Goal: Transaction & Acquisition: Purchase product/service

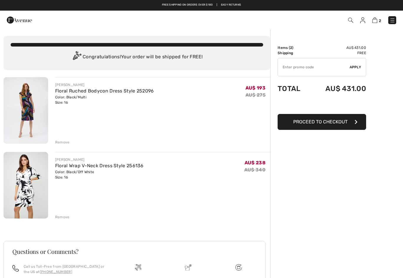
click at [35, 189] on img at bounding box center [26, 185] width 45 height 67
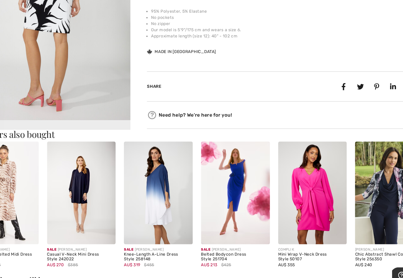
scroll to position [204, 0]
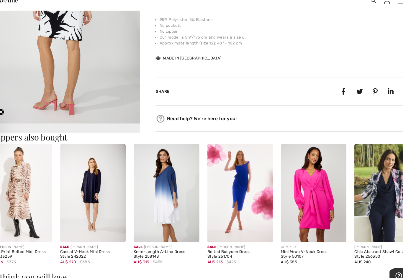
click at [158, 184] on img at bounding box center [164, 193] width 59 height 88
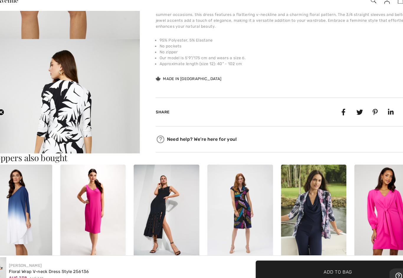
scroll to position [202, 0]
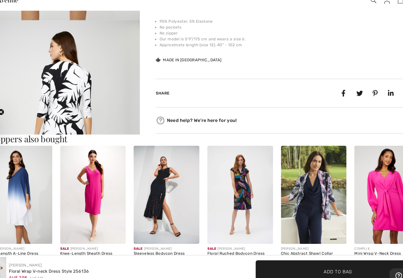
click at [224, 182] on img at bounding box center [230, 195] width 59 height 88
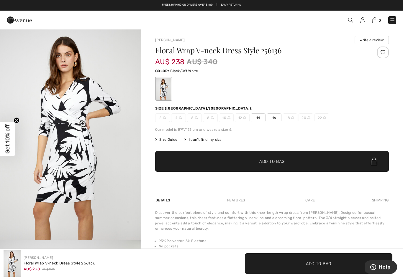
click at [352, 18] on img at bounding box center [350, 20] width 5 height 5
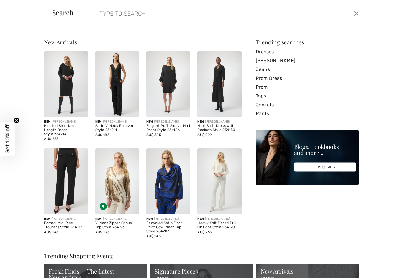
click at [277, 79] on link "Prom Dress" at bounding box center [307, 78] width 103 height 9
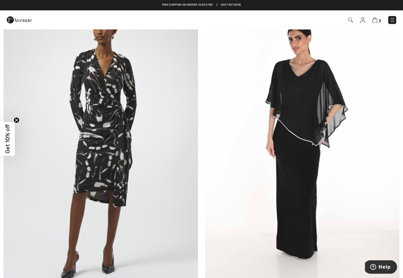
scroll to position [4936, 0]
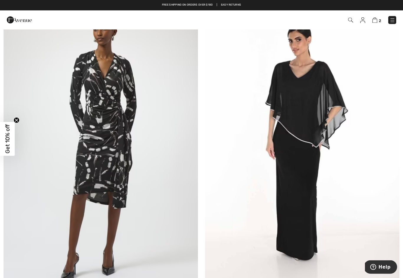
click at [78, 182] on img at bounding box center [101, 142] width 194 height 292
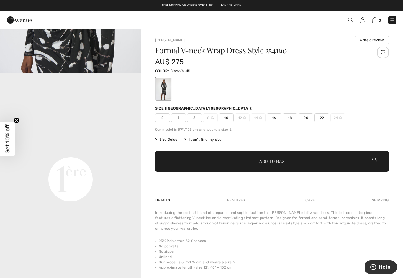
scroll to position [376, 0]
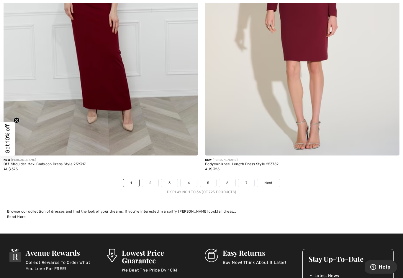
scroll to position [5697, 0]
click at [151, 180] on link "2" at bounding box center [150, 183] width 16 height 8
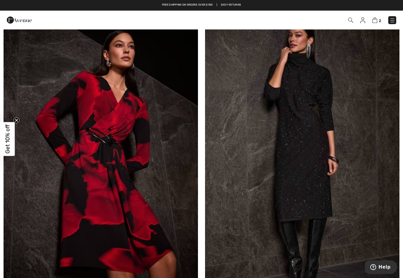
scroll to position [2013, 0]
click at [51, 211] on img at bounding box center [101, 156] width 194 height 292
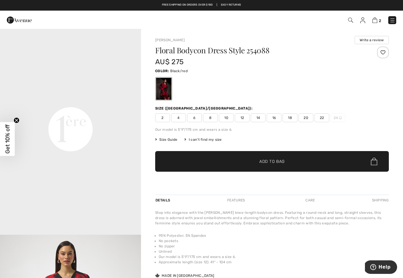
scroll to position [428, 0]
click at [273, 117] on span "16" at bounding box center [274, 118] width 15 height 9
click at [289, 166] on span "✔ Added to Bag Add to Bag" at bounding box center [271, 161] width 233 height 21
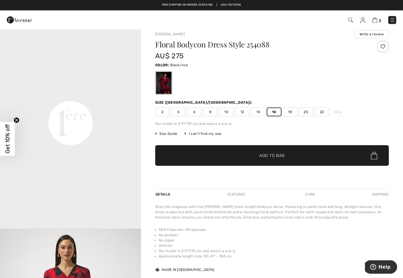
scroll to position [0, 0]
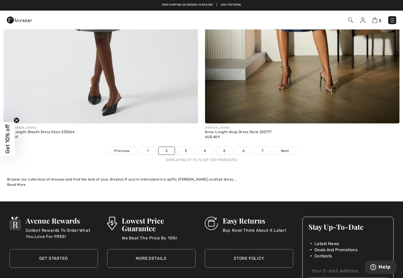
scroll to position [5726, 0]
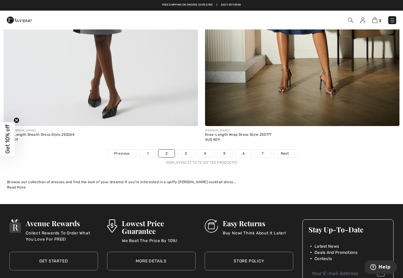
click at [185, 150] on link "3" at bounding box center [185, 154] width 16 height 8
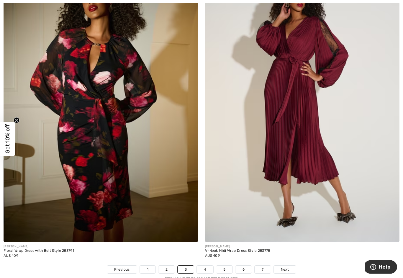
scroll to position [5610, 0]
click at [53, 205] on img at bounding box center [101, 97] width 194 height 292
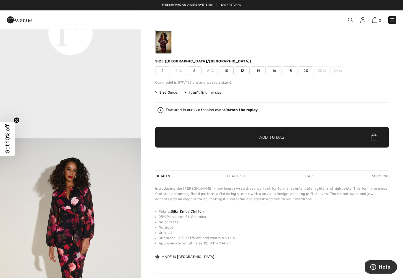
scroll to position [45, 0]
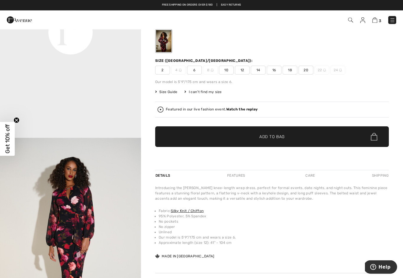
click at [287, 138] on span "✔ Added to Bag Add to Bag" at bounding box center [271, 137] width 233 height 21
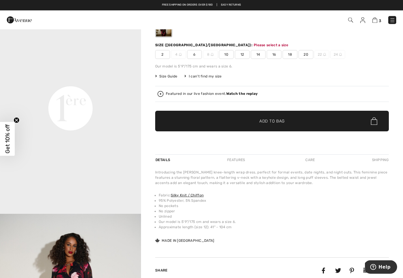
scroll to position [388, 0]
click at [274, 55] on span "16" at bounding box center [274, 54] width 15 height 9
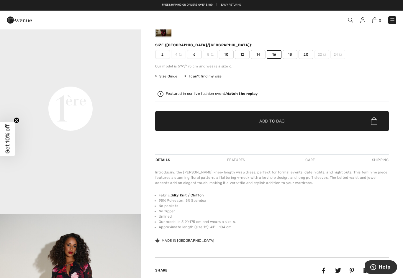
click at [289, 123] on span "✔ Added to Bag Add to Bag" at bounding box center [271, 121] width 233 height 21
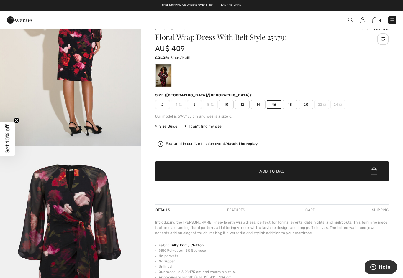
scroll to position [0, 0]
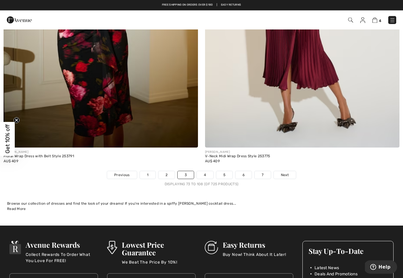
scroll to position [5705, 0]
click at [205, 174] on link "4" at bounding box center [205, 175] width 16 height 8
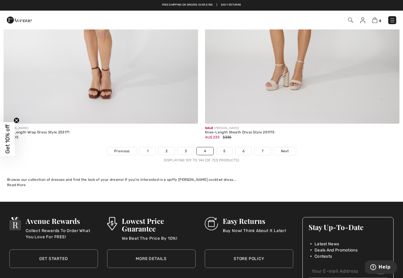
scroll to position [5728, 0]
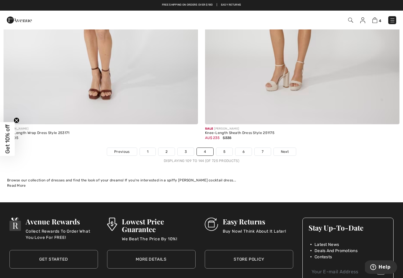
click at [221, 150] on link "5" at bounding box center [224, 152] width 16 height 8
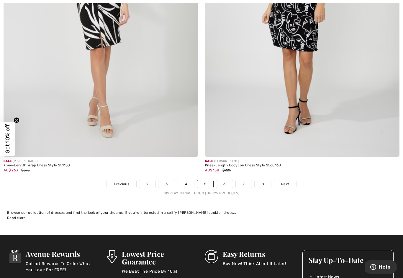
scroll to position [5692, 0]
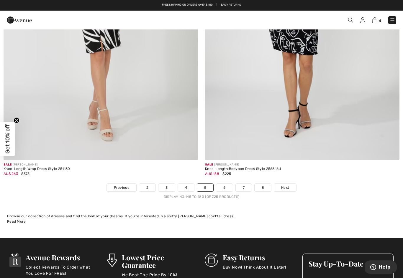
click at [224, 185] on link "6" at bounding box center [224, 188] width 16 height 8
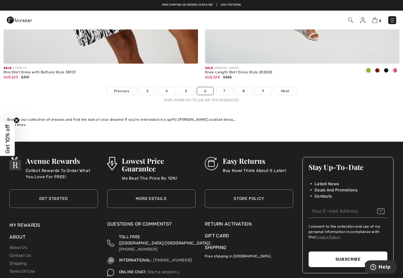
scroll to position [5787, 0]
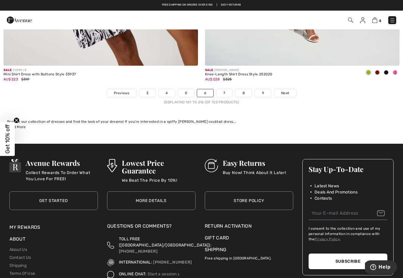
click at [222, 89] on link "7" at bounding box center [224, 93] width 16 height 8
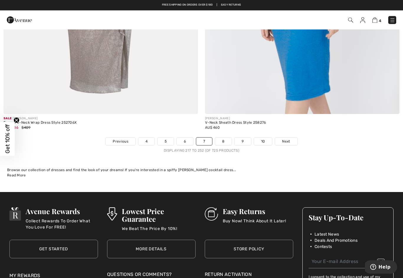
scroll to position [5738, 0]
click at [222, 138] on link "8" at bounding box center [223, 142] width 17 height 8
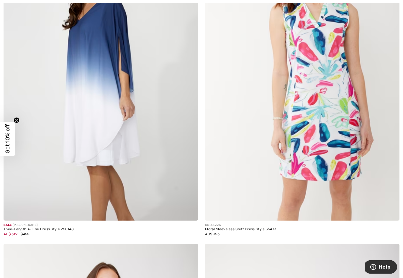
scroll to position [460, 0]
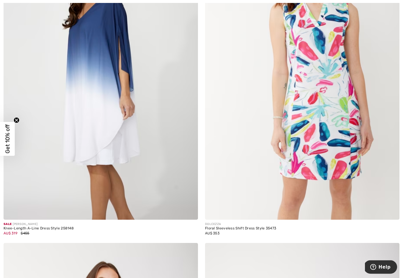
click at [38, 185] on img at bounding box center [101, 75] width 194 height 292
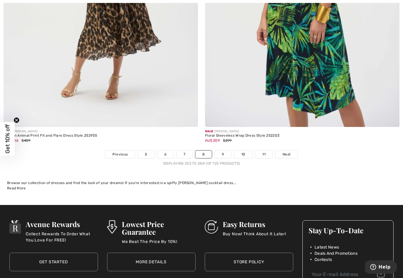
scroll to position [5726, 0]
click at [225, 151] on link "9" at bounding box center [223, 155] width 16 height 8
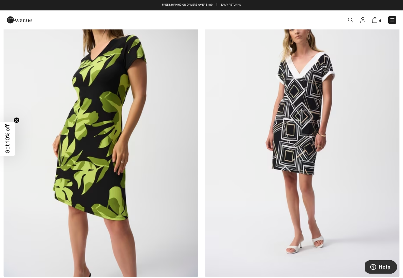
scroll to position [5568, 0]
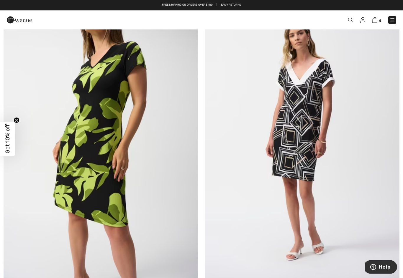
click at [76, 201] on img at bounding box center [101, 139] width 194 height 292
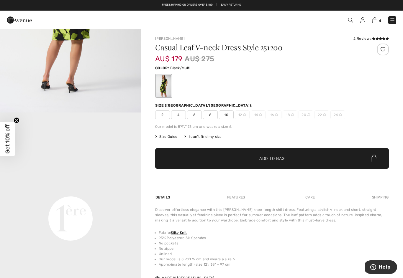
scroll to position [420, 0]
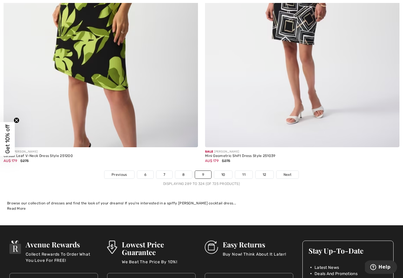
scroll to position [5704, 0]
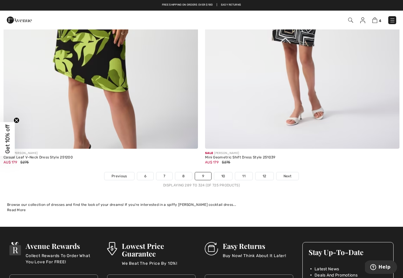
click at [224, 172] on link "10" at bounding box center [223, 176] width 18 height 8
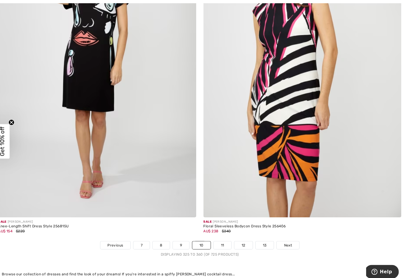
scroll to position [5639, 0]
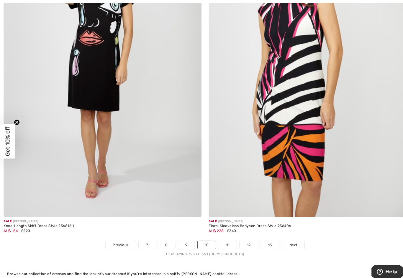
click at [54, 167] on img at bounding box center [101, 68] width 194 height 292
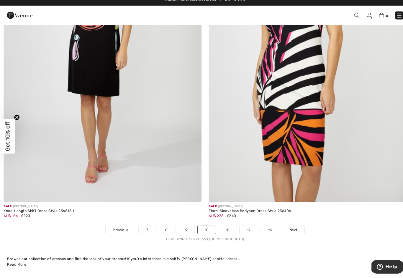
click at [223, 227] on link "11" at bounding box center [223, 231] width 17 height 8
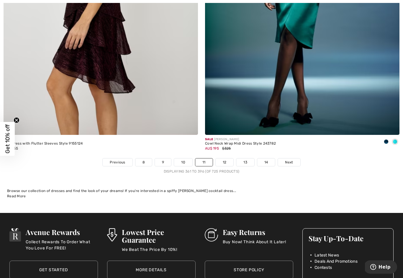
scroll to position [5718, 0]
click at [223, 160] on link "12" at bounding box center [225, 163] width 18 height 8
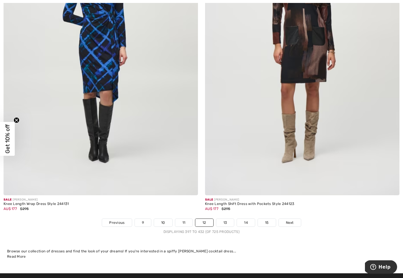
scroll to position [5657, 0]
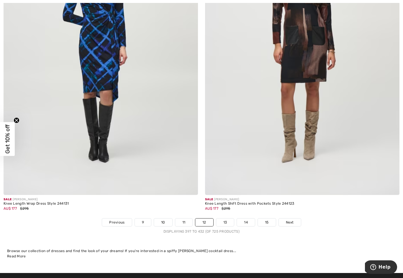
click at [228, 219] on link "13" at bounding box center [225, 223] width 18 height 8
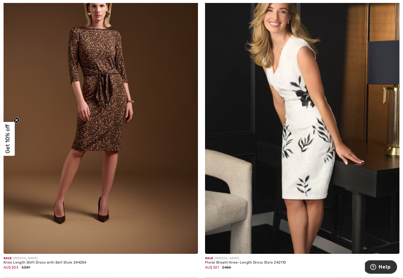
scroll to position [5284, 0]
click at [68, 178] on img at bounding box center [101, 109] width 194 height 292
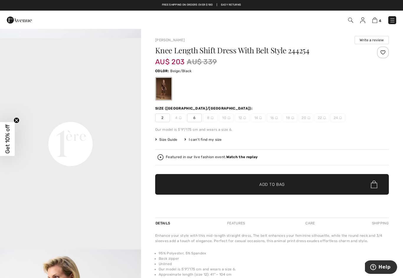
scroll to position [414, 0]
